Goal: Navigation & Orientation: Find specific page/section

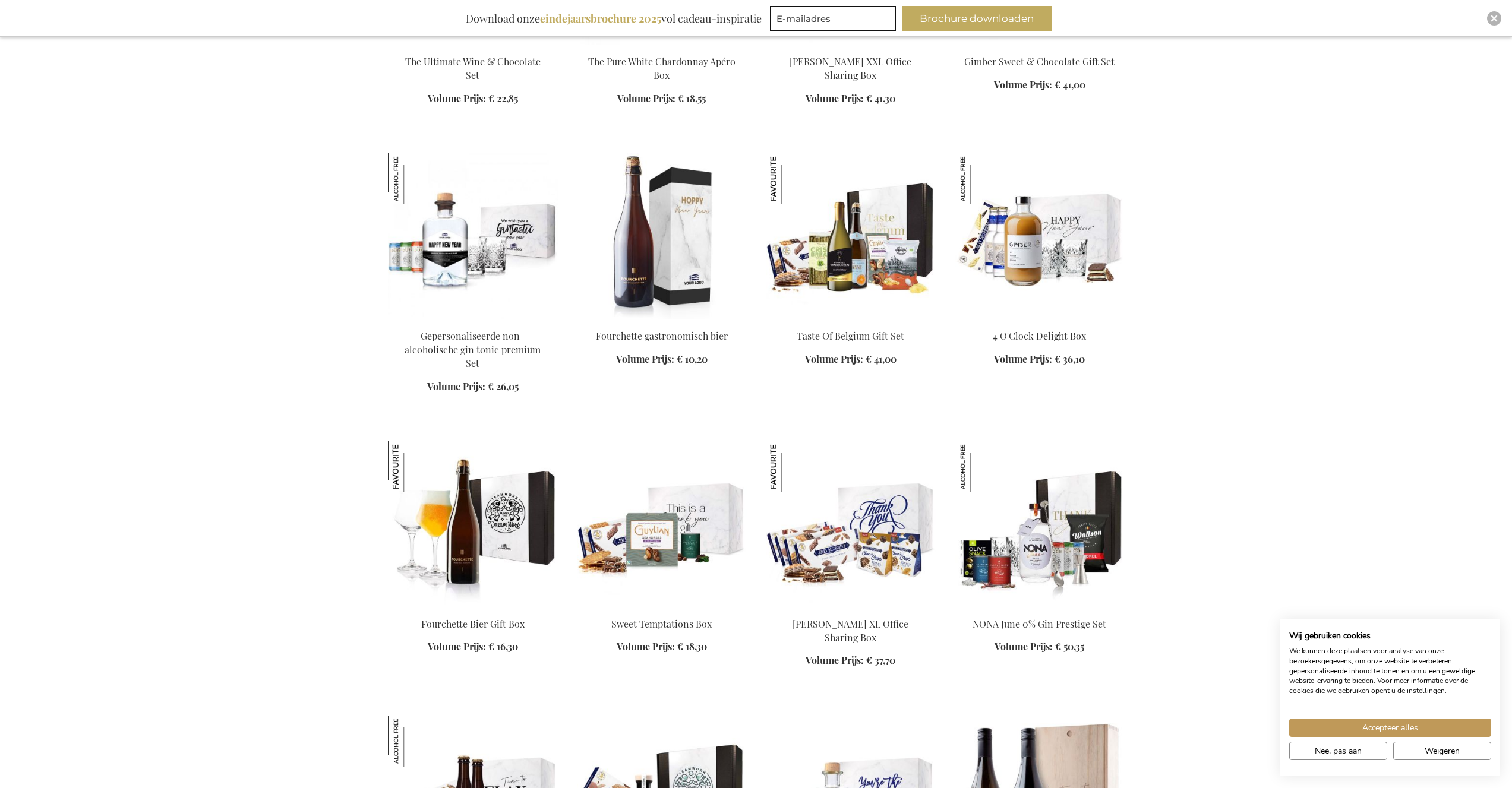
scroll to position [1224, 0]
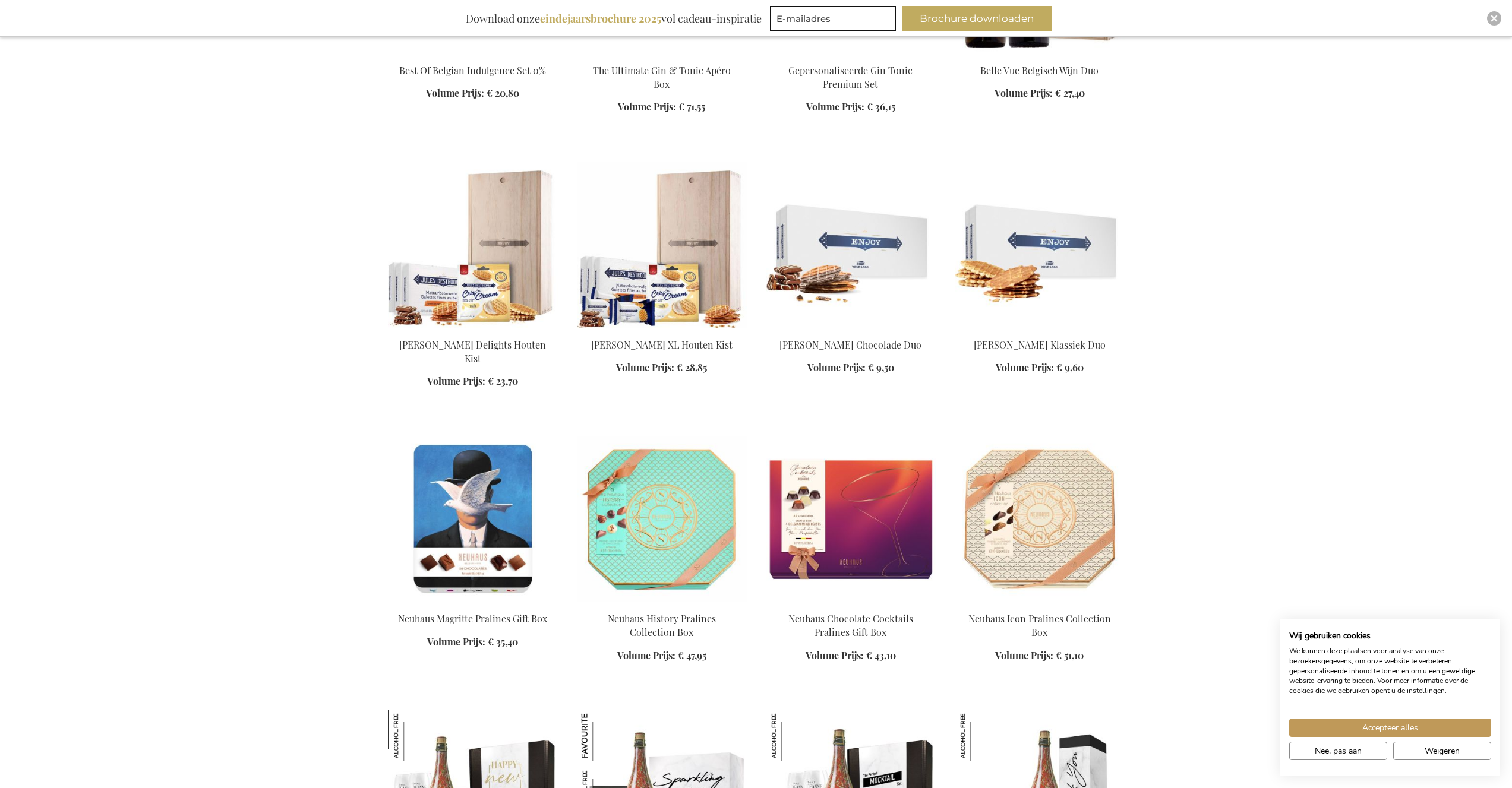
scroll to position [1876, 0]
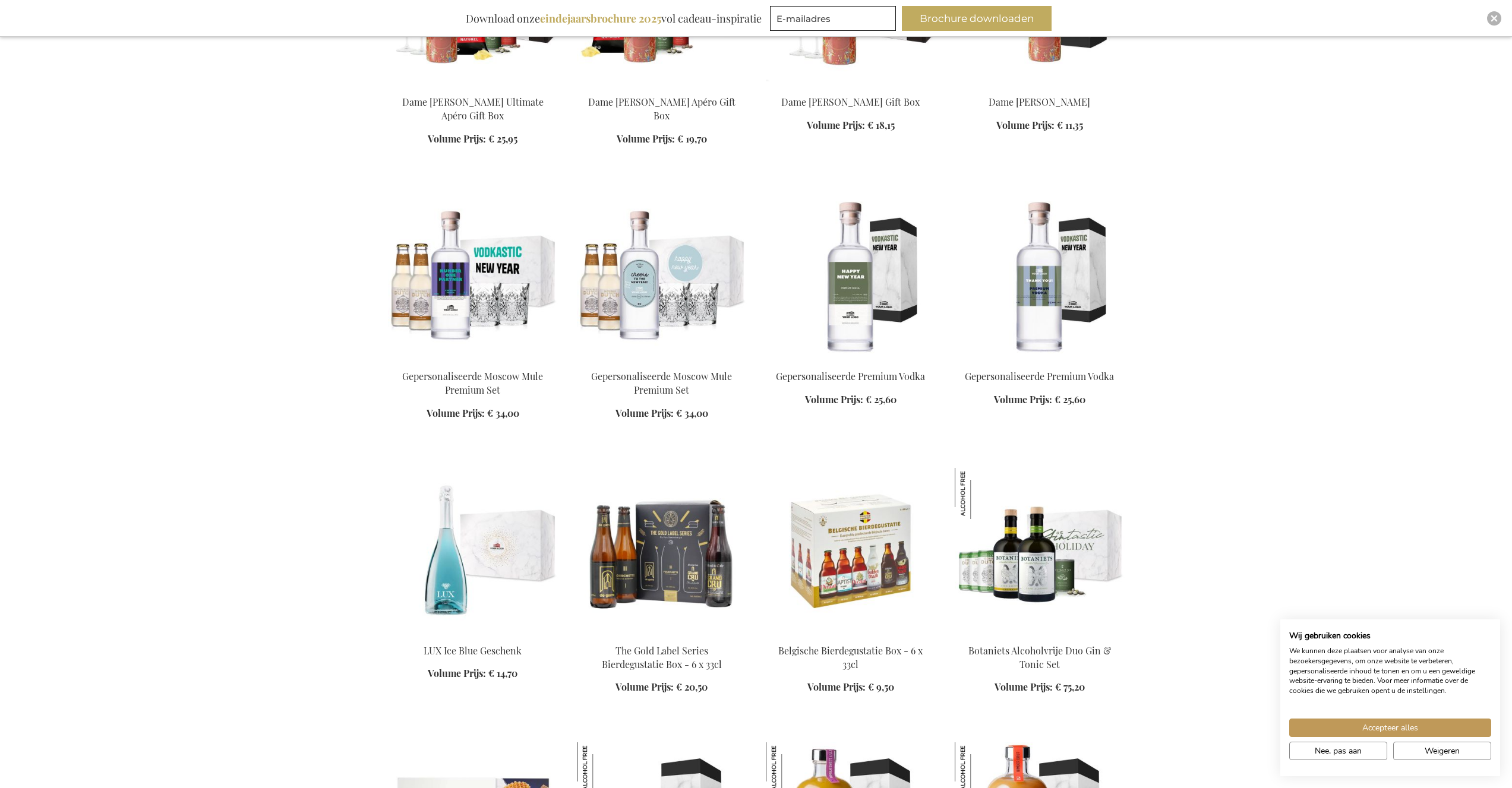
scroll to position [2647, 0]
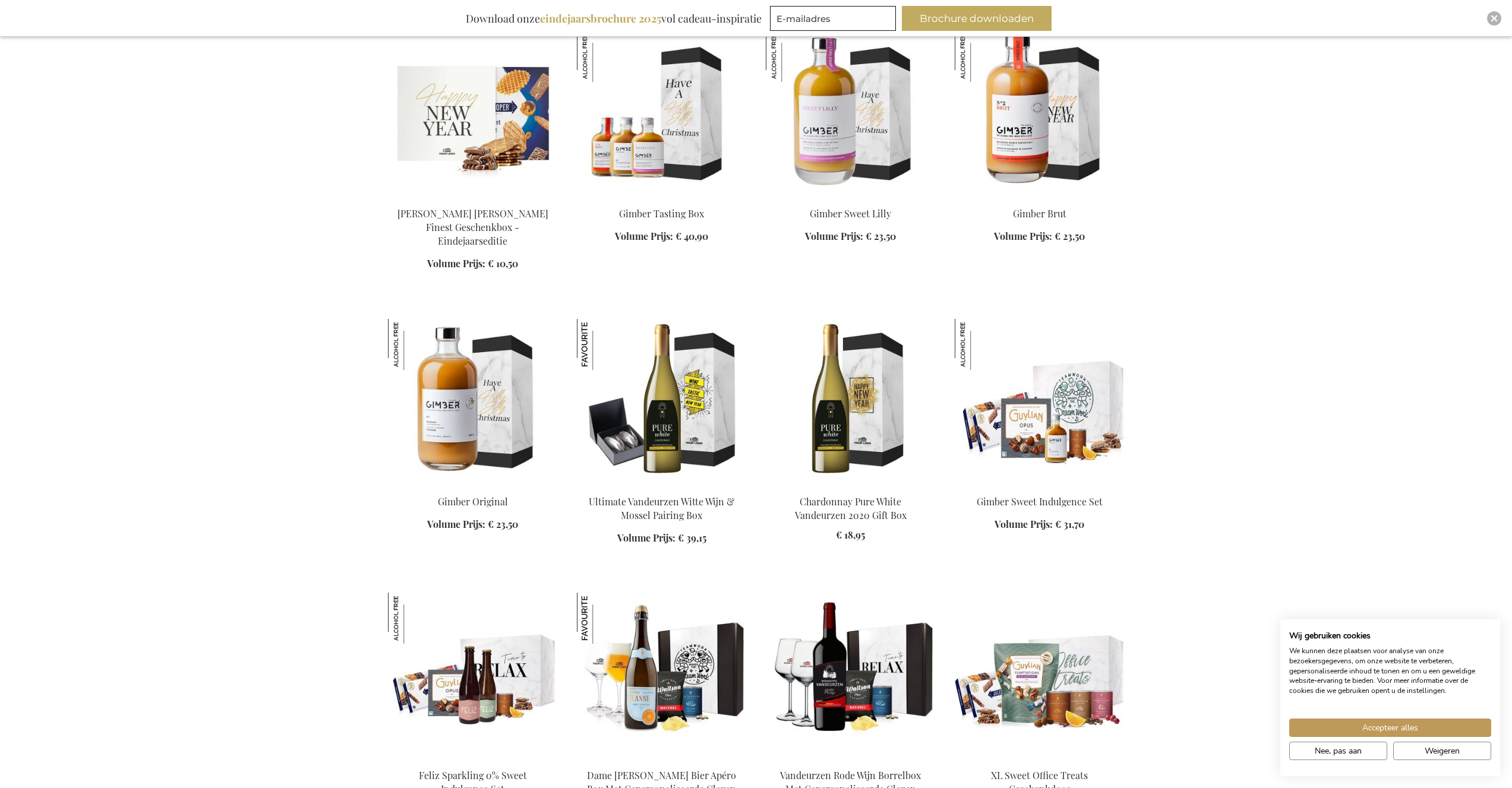
scroll to position [3257, 0]
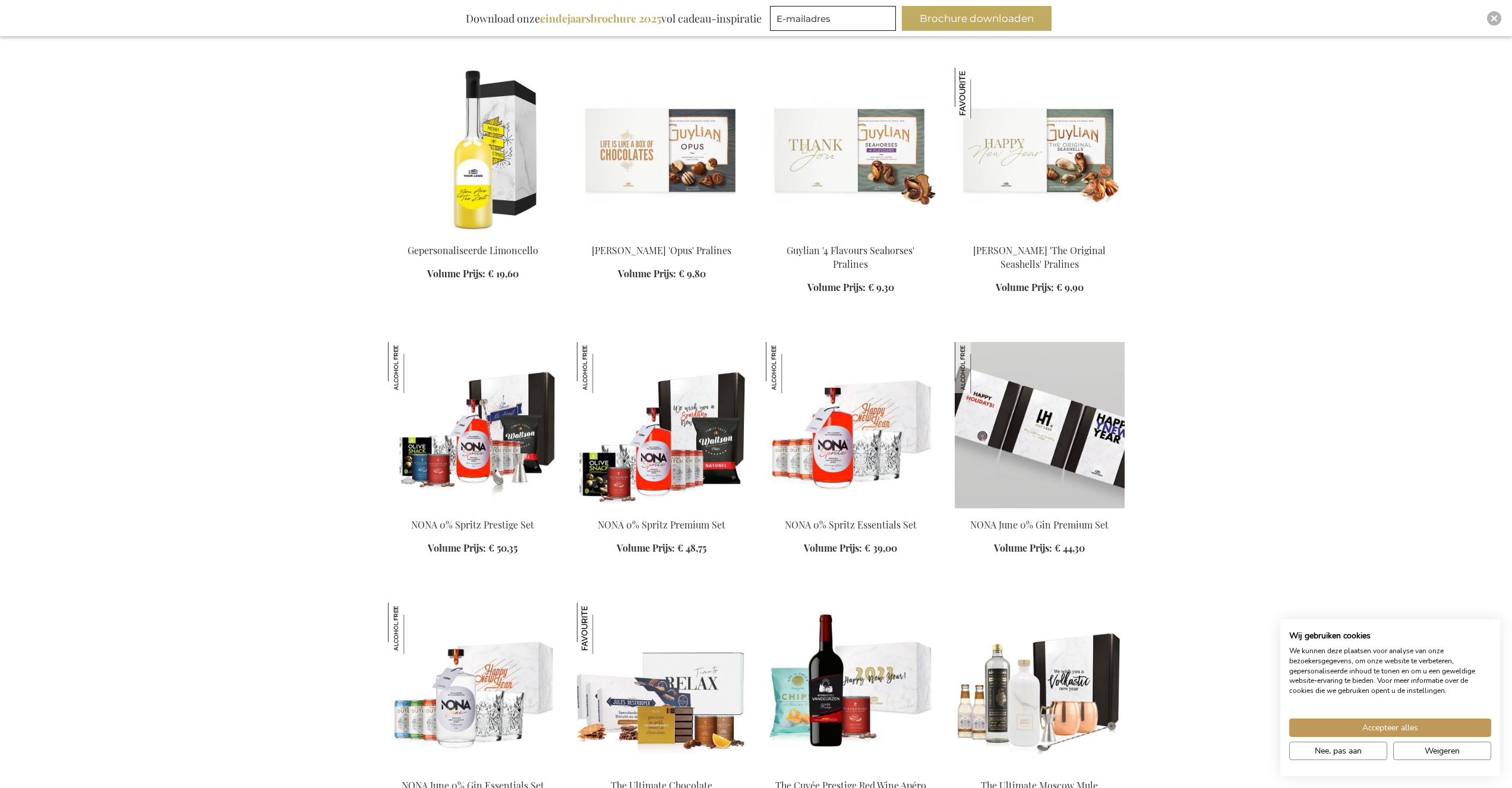
scroll to position [4063, 0]
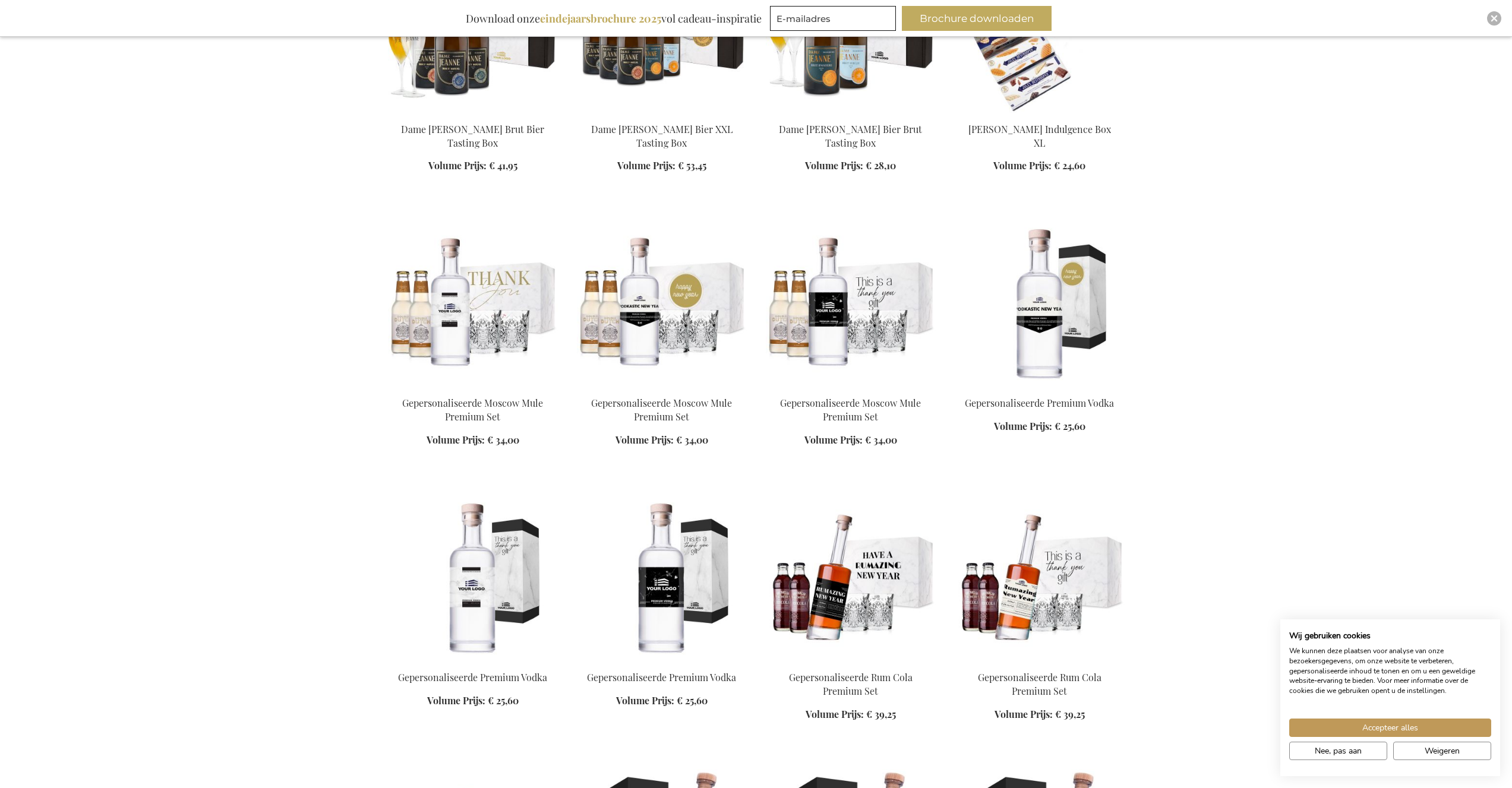
scroll to position [5271, 0]
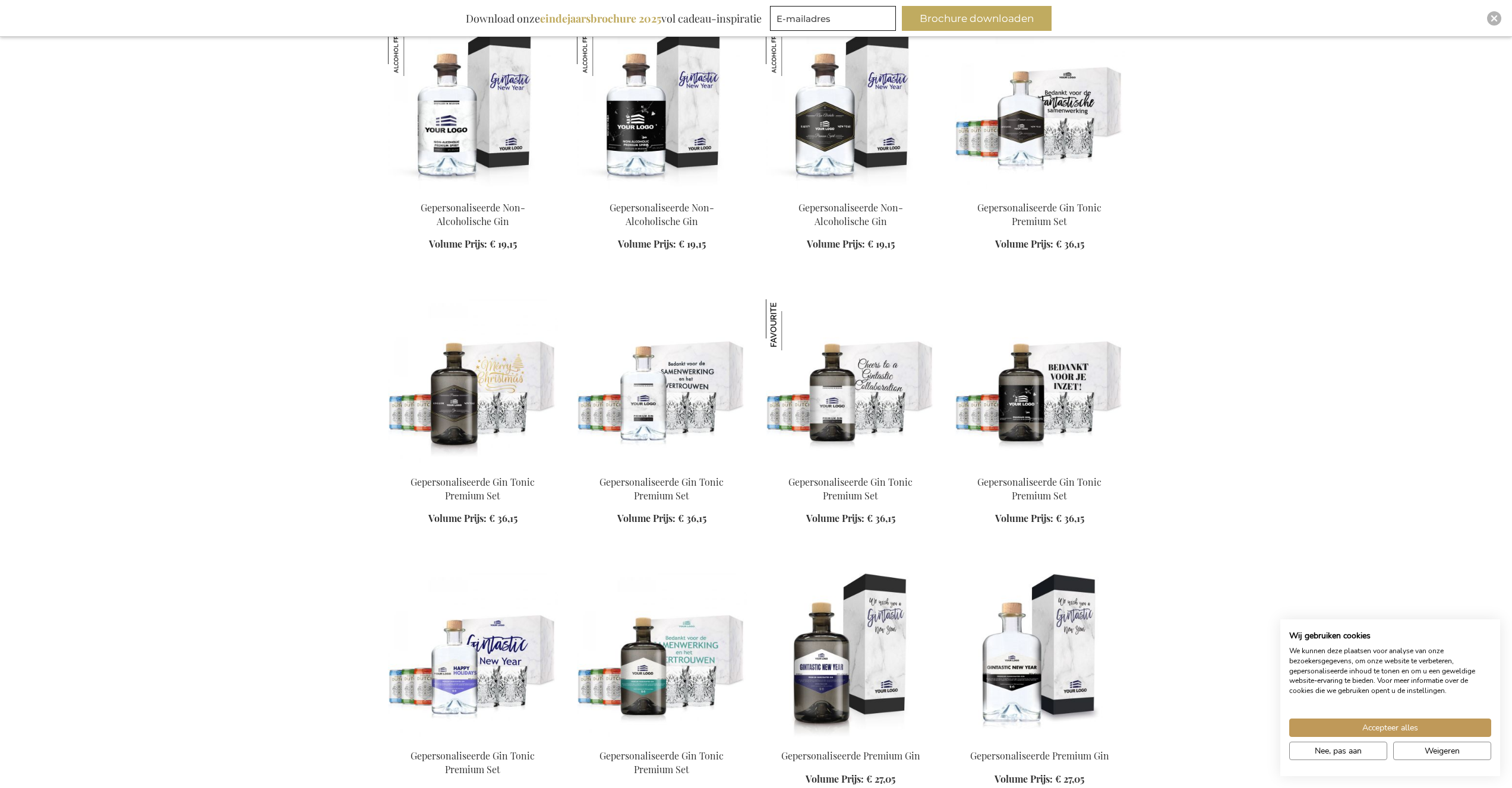
scroll to position [6546, 0]
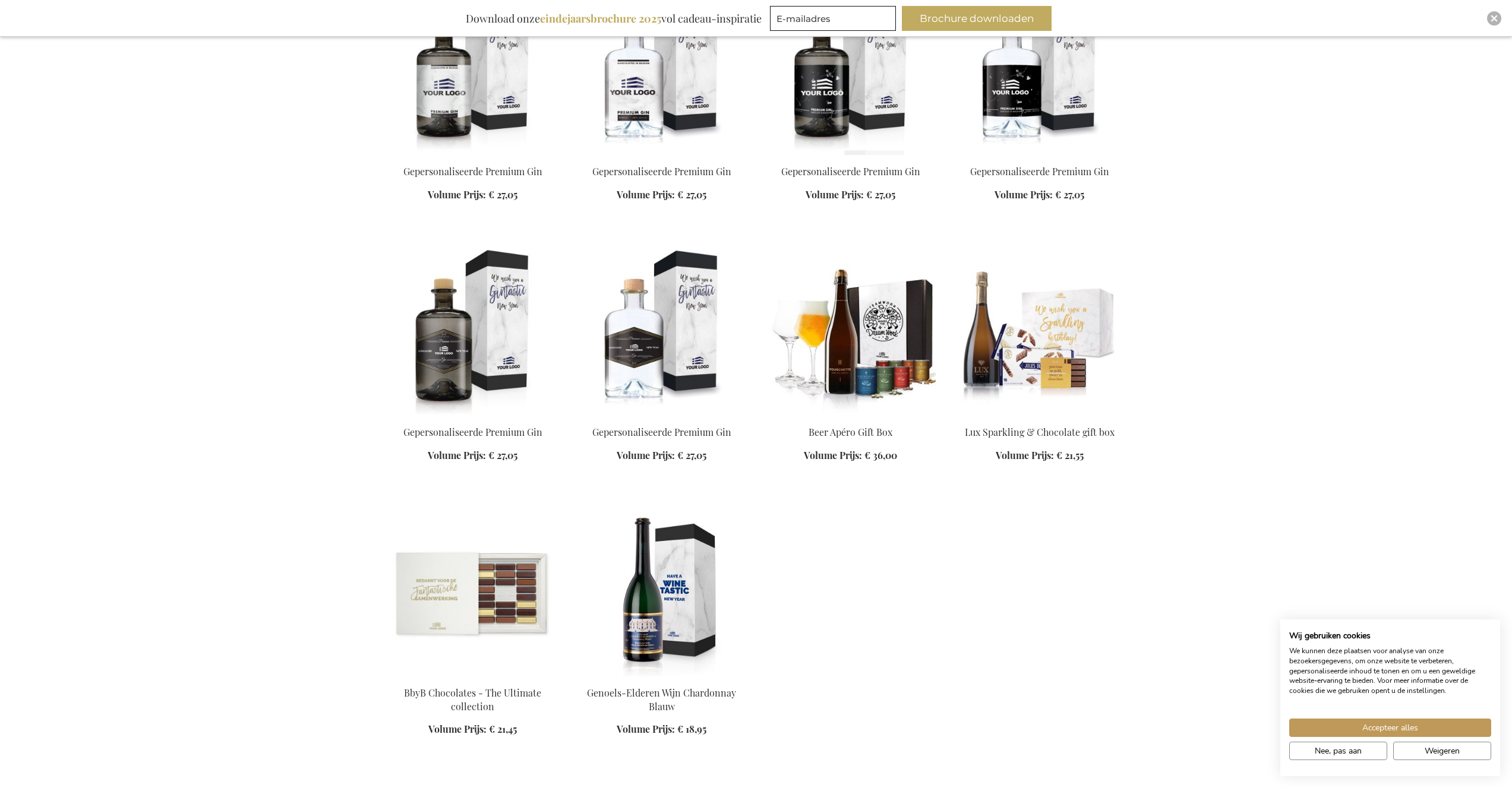
scroll to position [7405, 0]
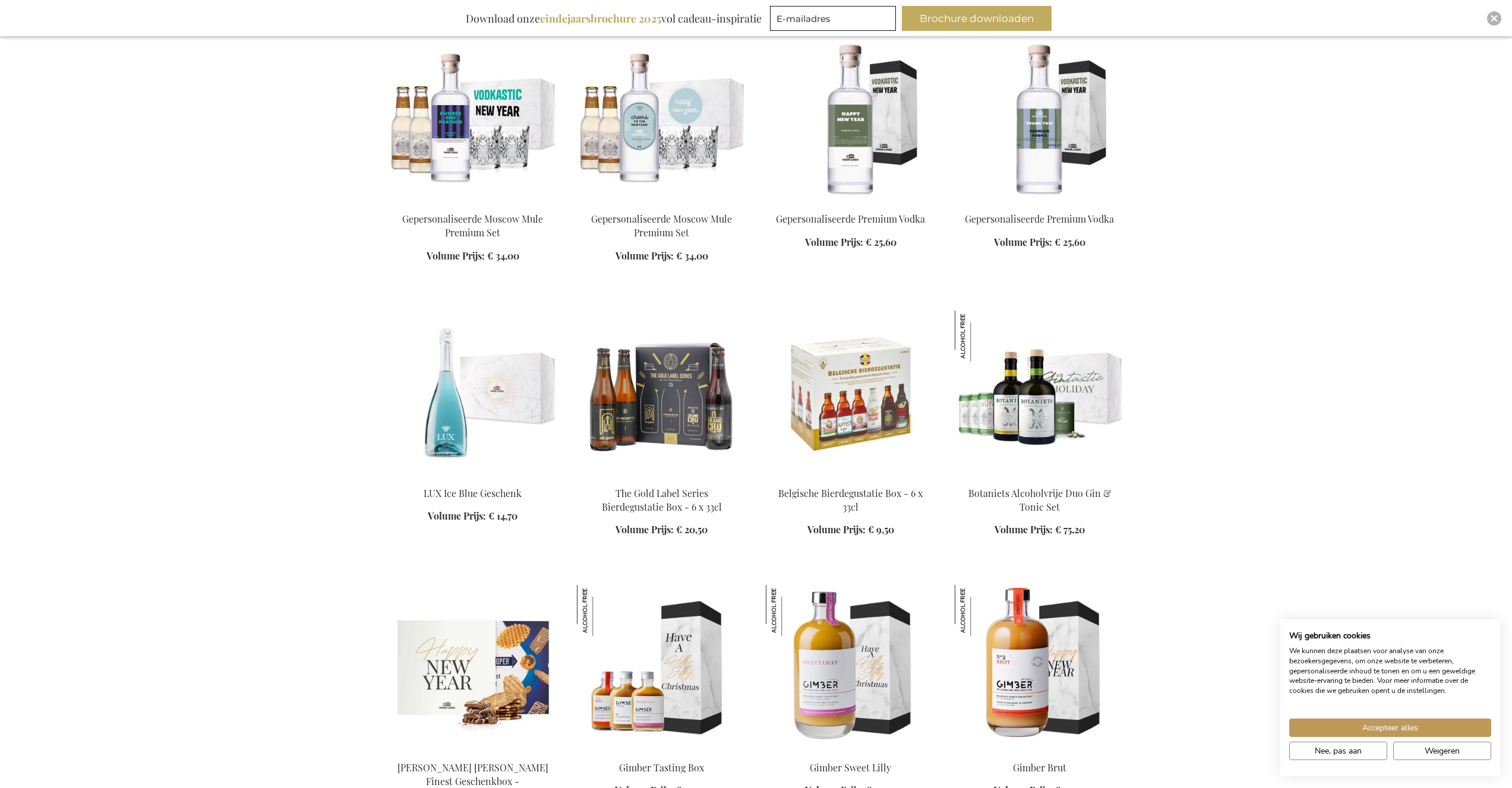
scroll to position [2626, 0]
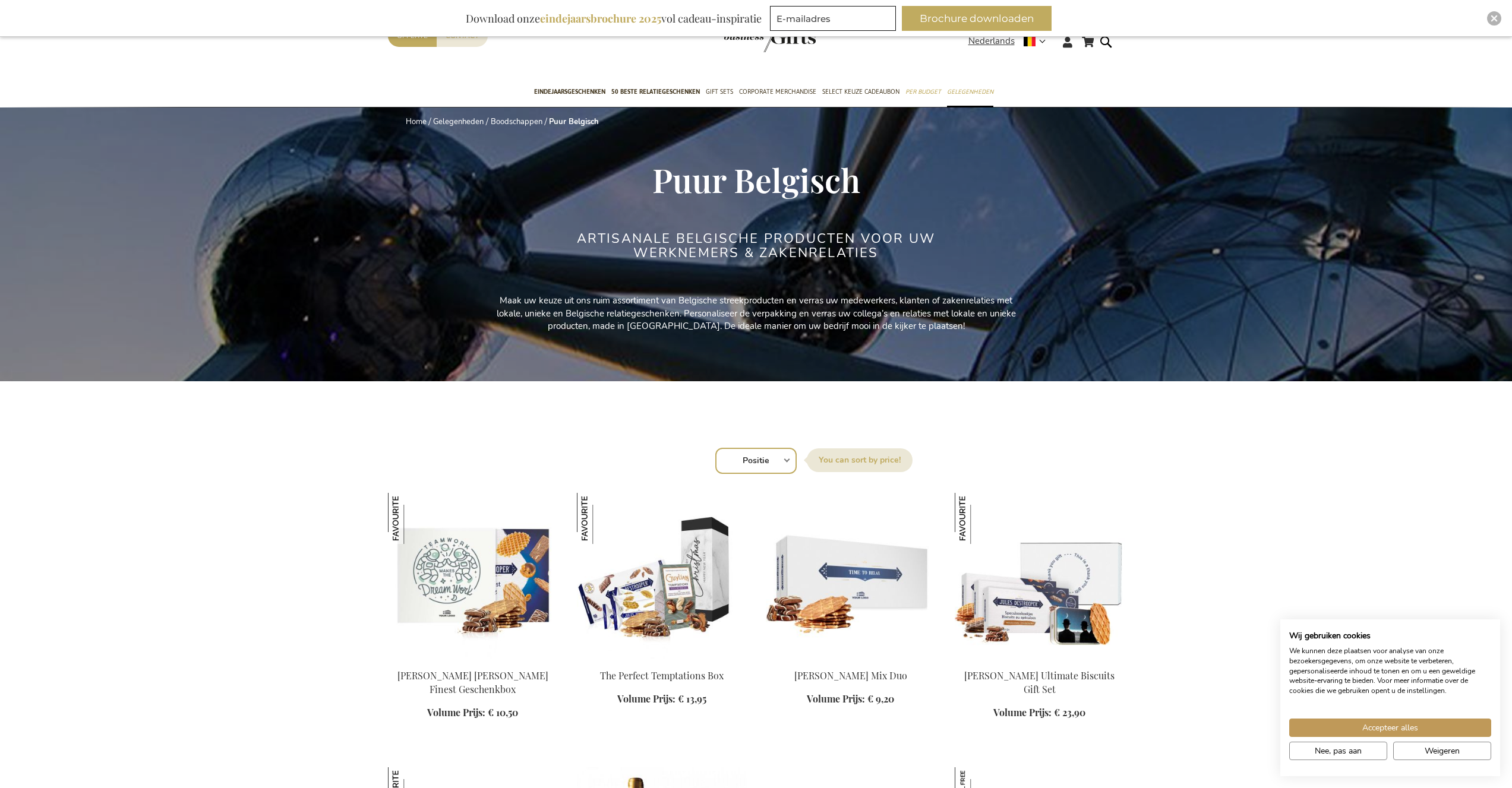
scroll to position [30, 0]
